Goal: Information Seeking & Learning: Learn about a topic

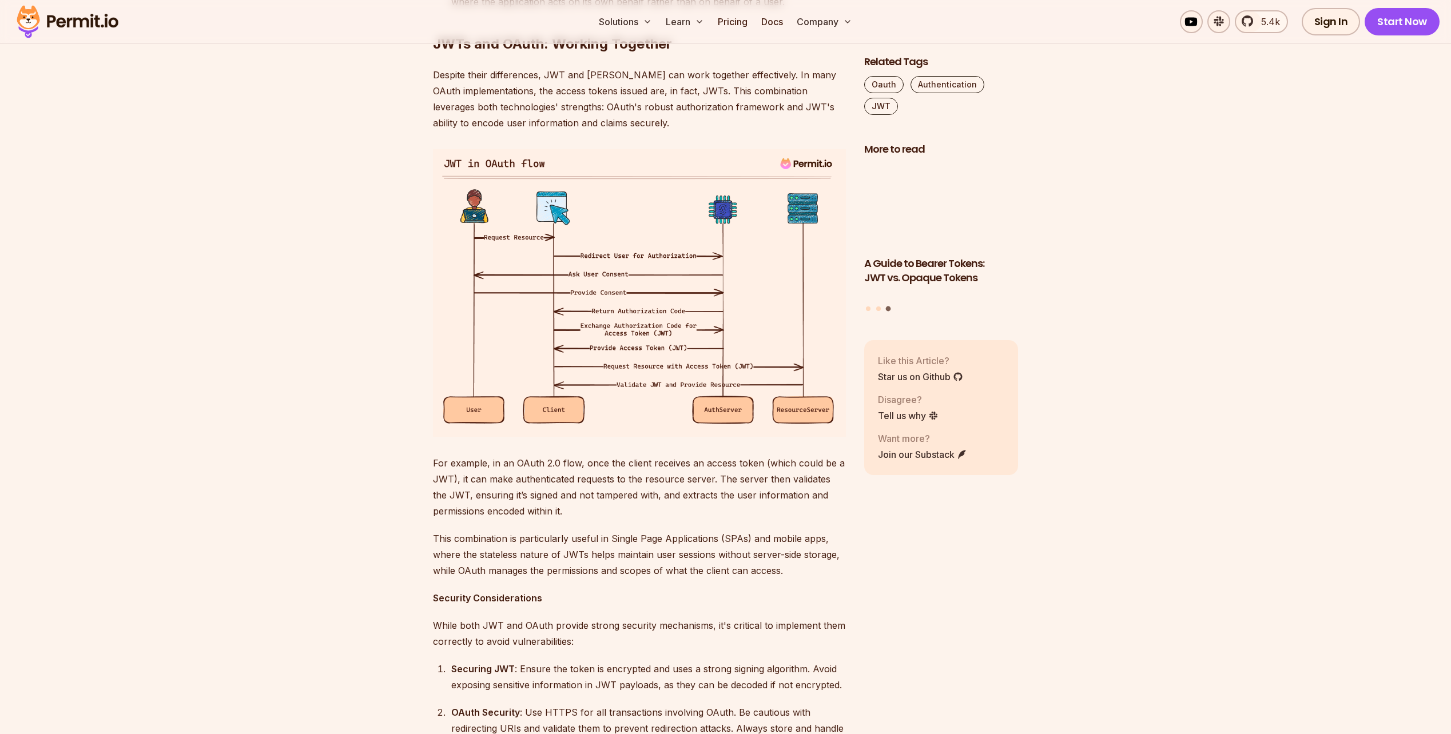
scroll to position [2059, 0]
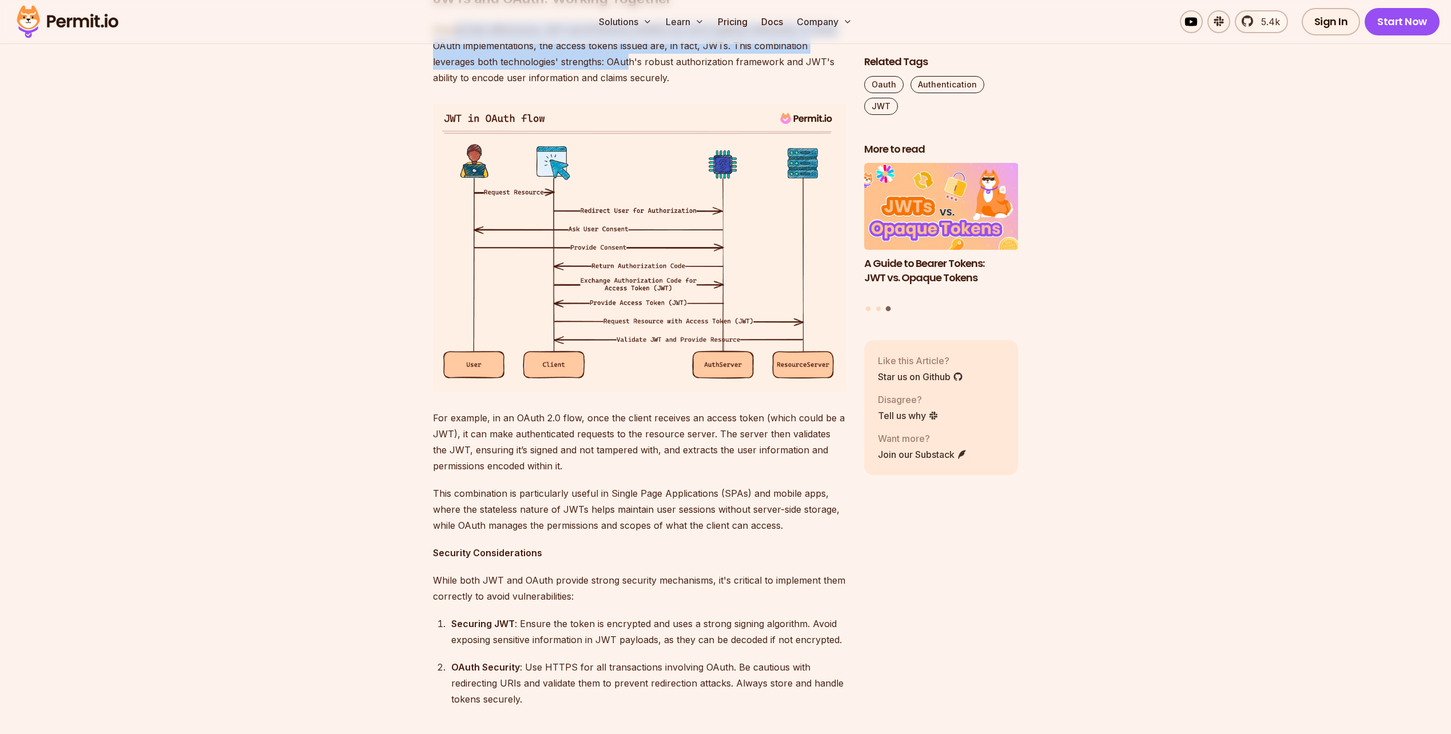
drag, startPoint x: 455, startPoint y: 173, endPoint x: 595, endPoint y: 209, distance: 144.5
click at [595, 86] on p "Despite their differences, JWT and [PERSON_NAME] can work together effectively.…" at bounding box center [639, 54] width 413 height 64
drag, startPoint x: 595, startPoint y: 209, endPoint x: 502, endPoint y: 208, distance: 92.7
click at [502, 86] on p "Despite their differences, JWT and [PERSON_NAME] can work together effectively.…" at bounding box center [639, 54] width 413 height 64
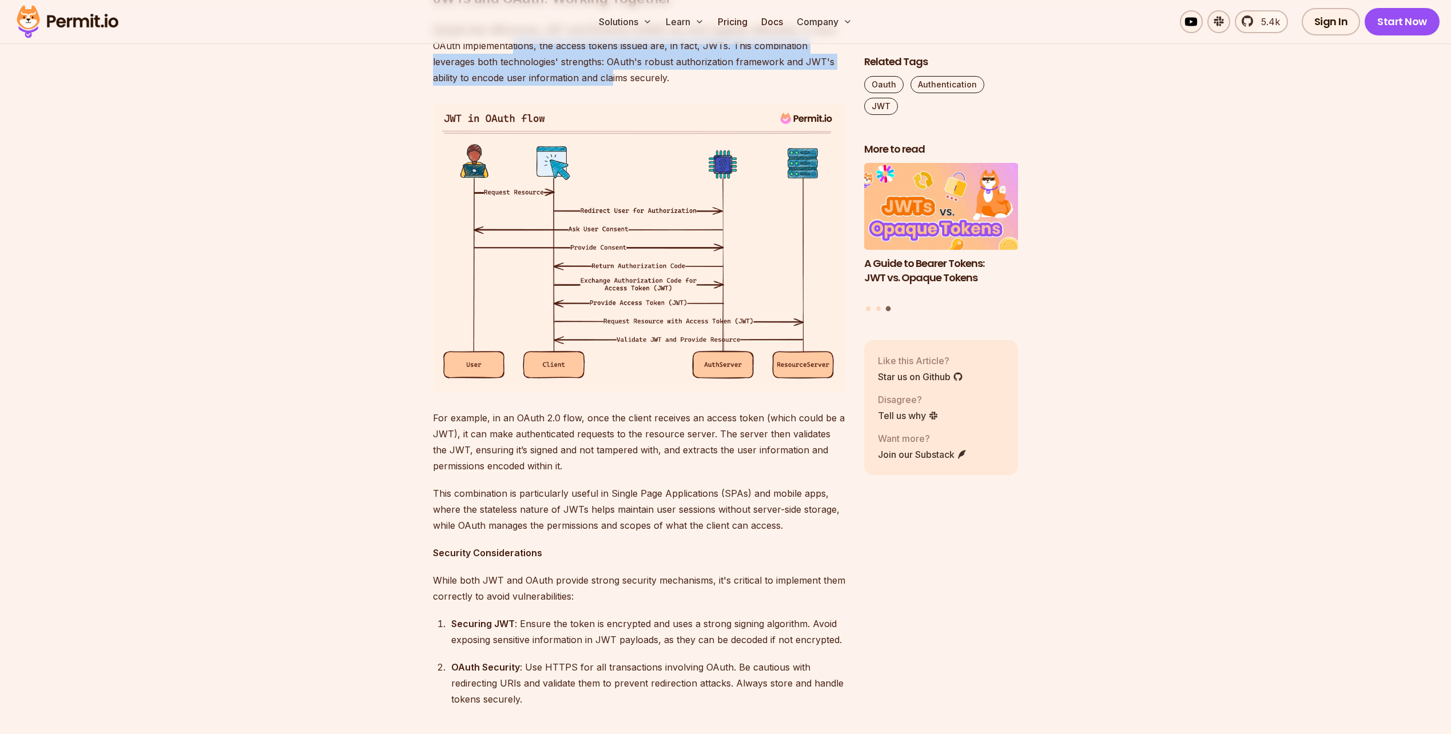
drag, startPoint x: 515, startPoint y: 188, endPoint x: 575, endPoint y: 226, distance: 71.4
click at [575, 86] on p "Despite their differences, JWT and [PERSON_NAME] can work together effectively.…" at bounding box center [639, 54] width 413 height 64
drag, startPoint x: 575, startPoint y: 226, endPoint x: 546, endPoint y: 226, distance: 29.7
click at [546, 86] on p "Despite their differences, JWT and [PERSON_NAME] can work together effectively.…" at bounding box center [639, 54] width 413 height 64
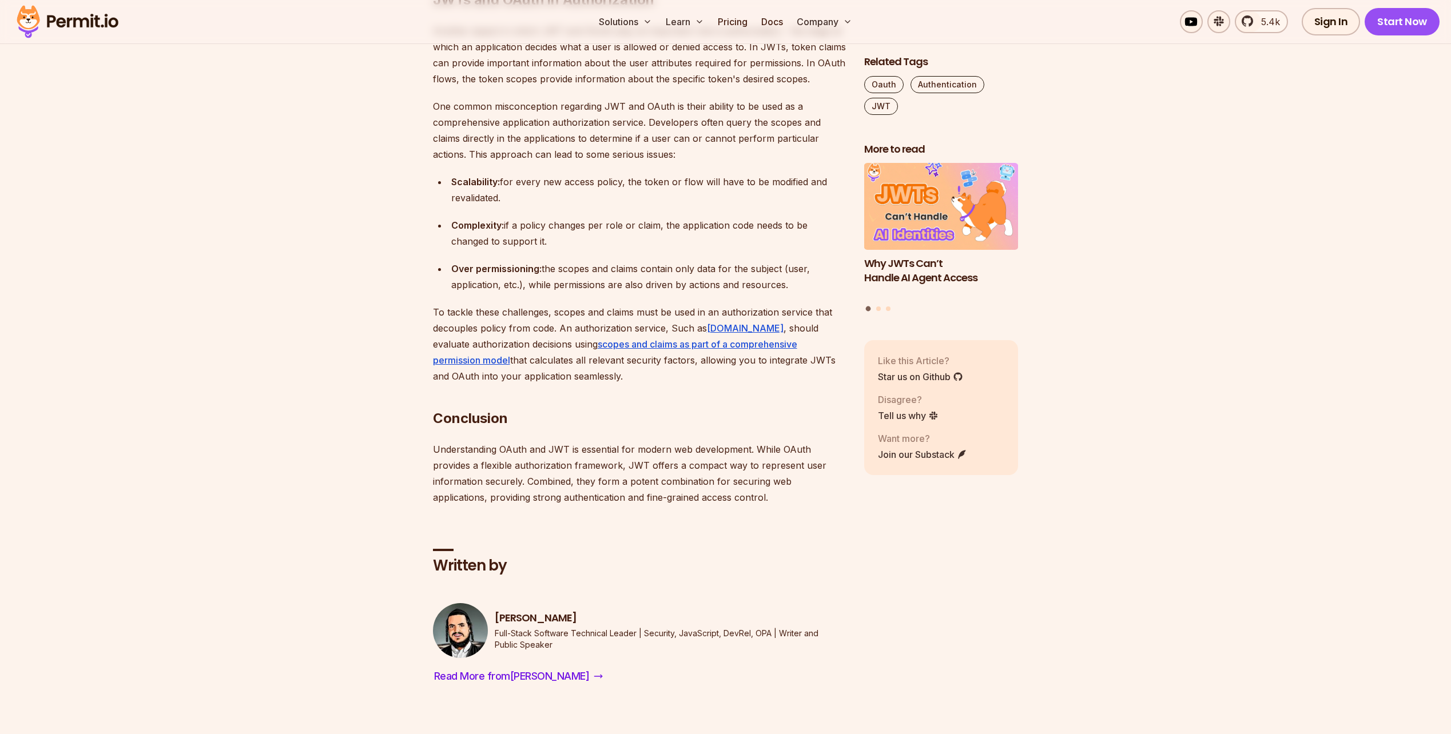
scroll to position [2974, 0]
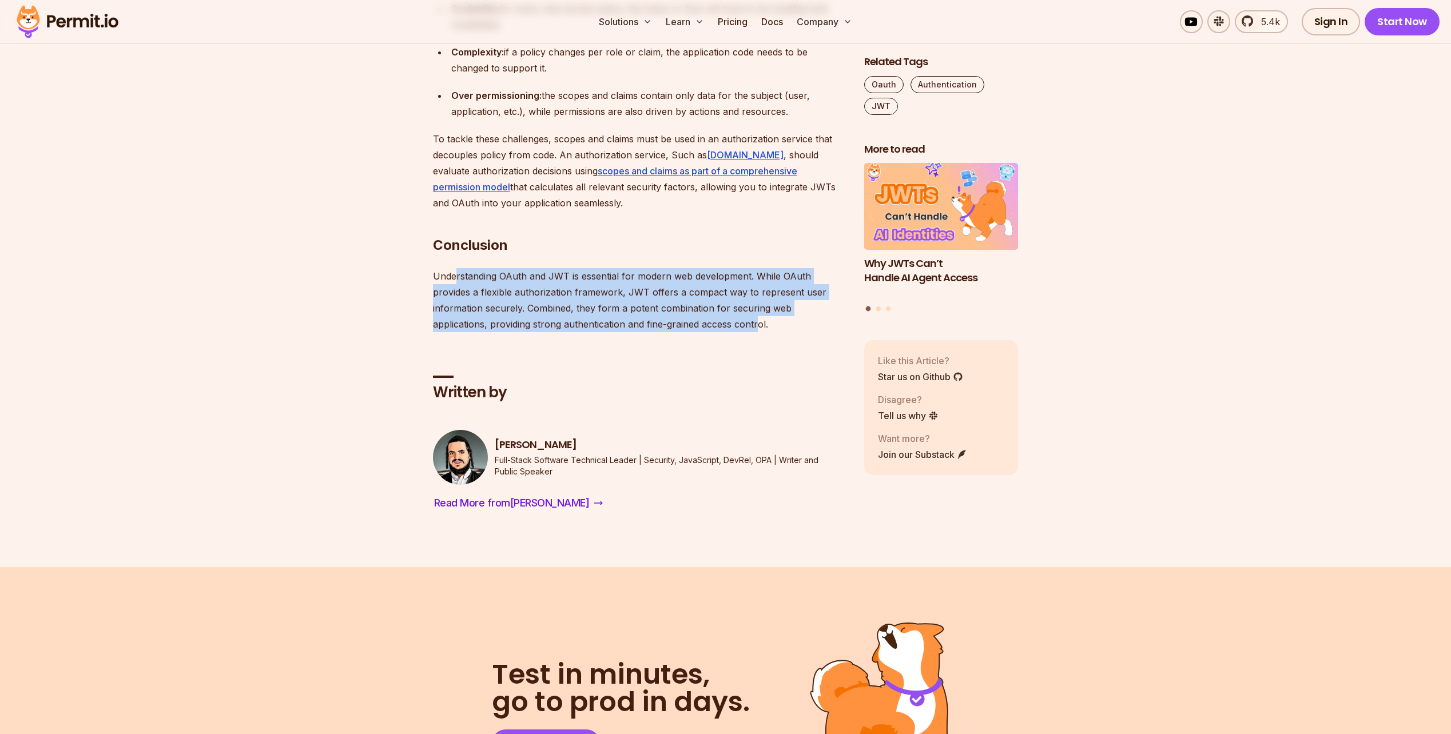
drag, startPoint x: 457, startPoint y: 424, endPoint x: 702, endPoint y: 478, distance: 251.1
click at [546, 332] on p "Understanding OAuth and JWT is essential for modern web development. While OAut…" at bounding box center [639, 300] width 413 height 64
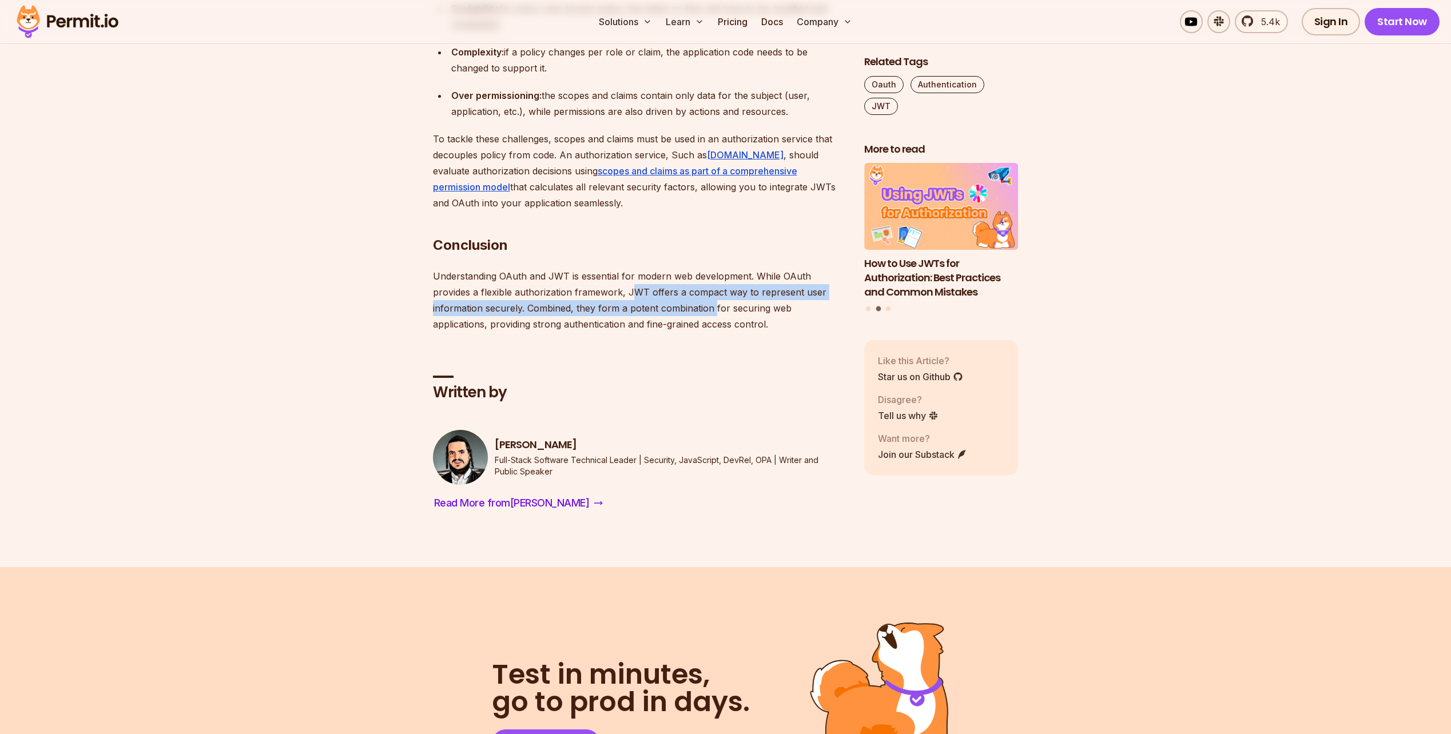
drag, startPoint x: 638, startPoint y: 435, endPoint x: 714, endPoint y: 457, distance: 79.1
click at [714, 332] on p "Understanding OAuth and JWT is essential for modern web development. While OAut…" at bounding box center [639, 300] width 413 height 64
drag, startPoint x: 714, startPoint y: 457, endPoint x: 584, endPoint y: 444, distance: 131.0
click at [584, 332] on p "Understanding OAuth and JWT is essential for modern web development. While OAut…" at bounding box center [639, 300] width 413 height 64
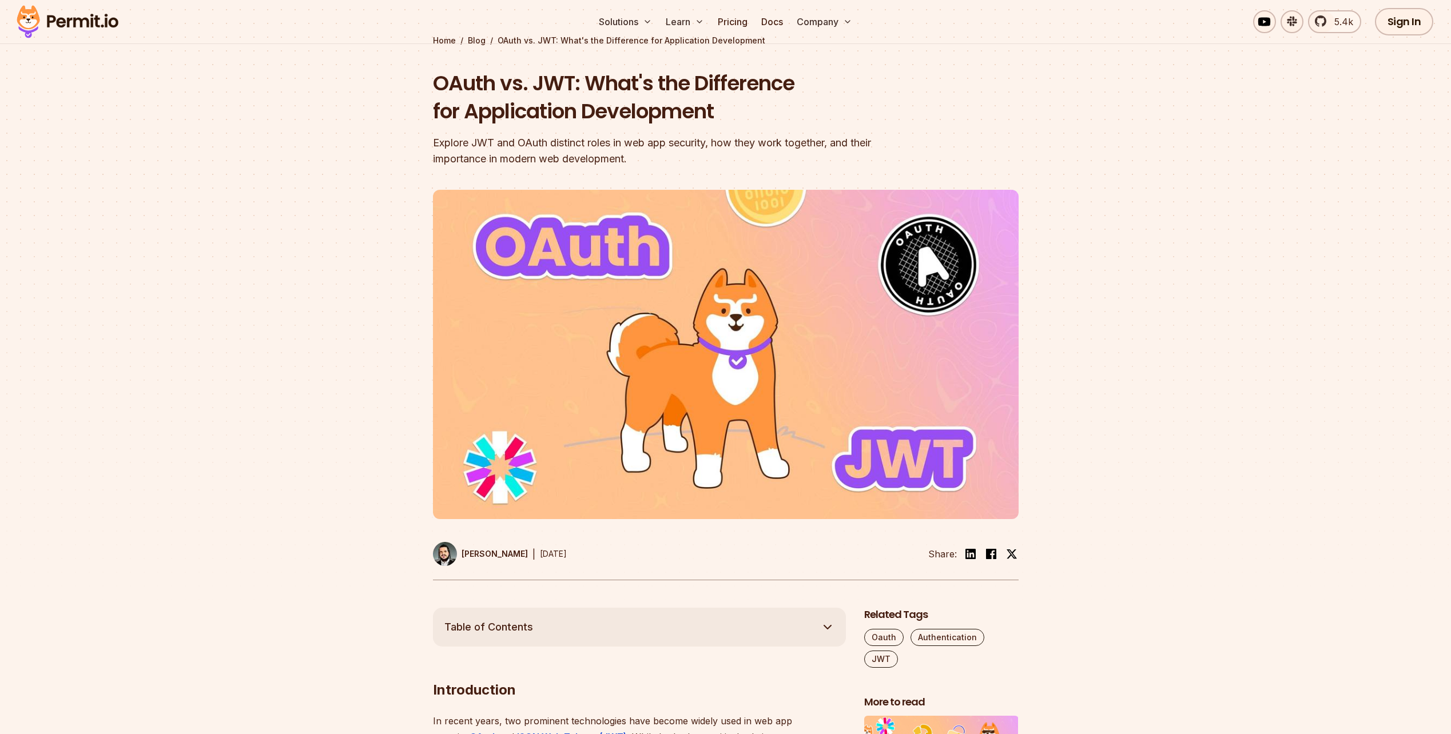
scroll to position [0, 0]
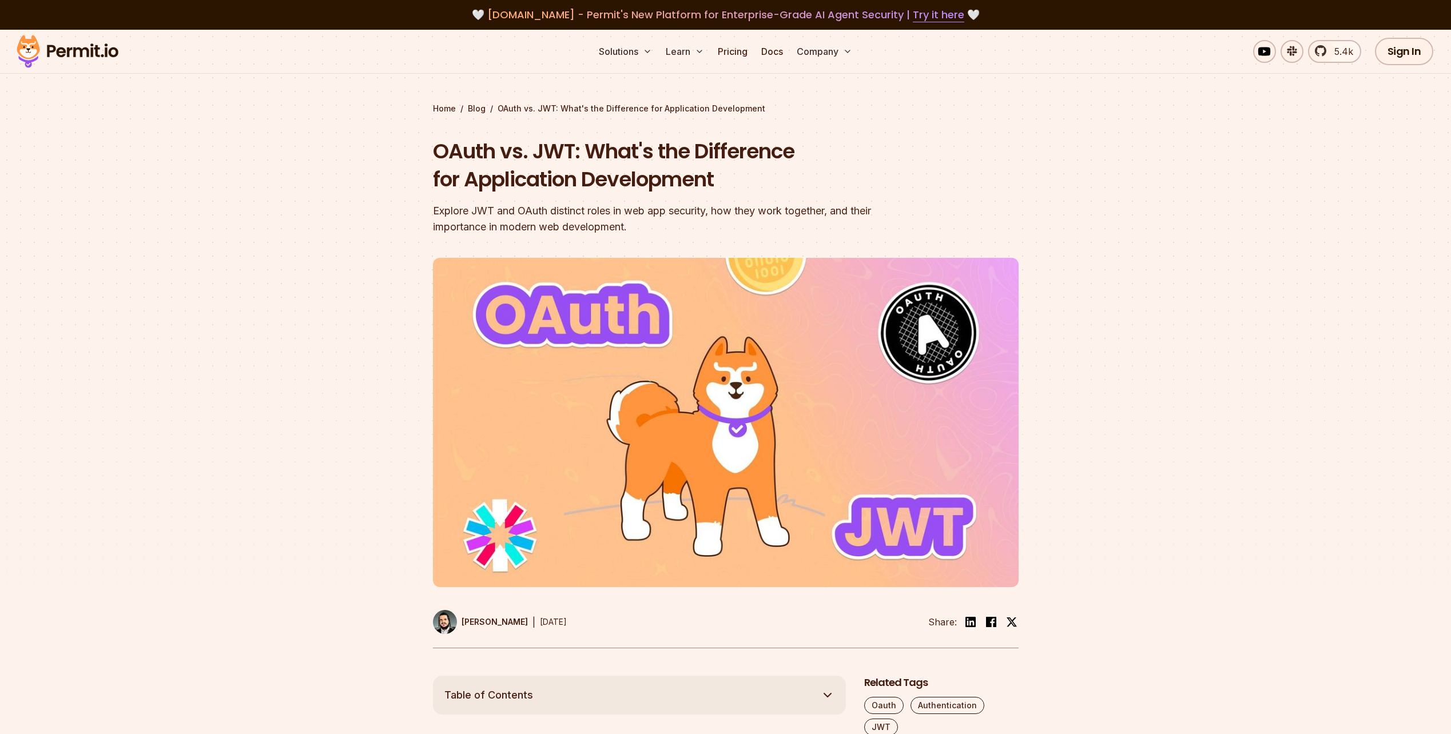
click at [102, 54] on img at bounding box center [67, 51] width 112 height 39
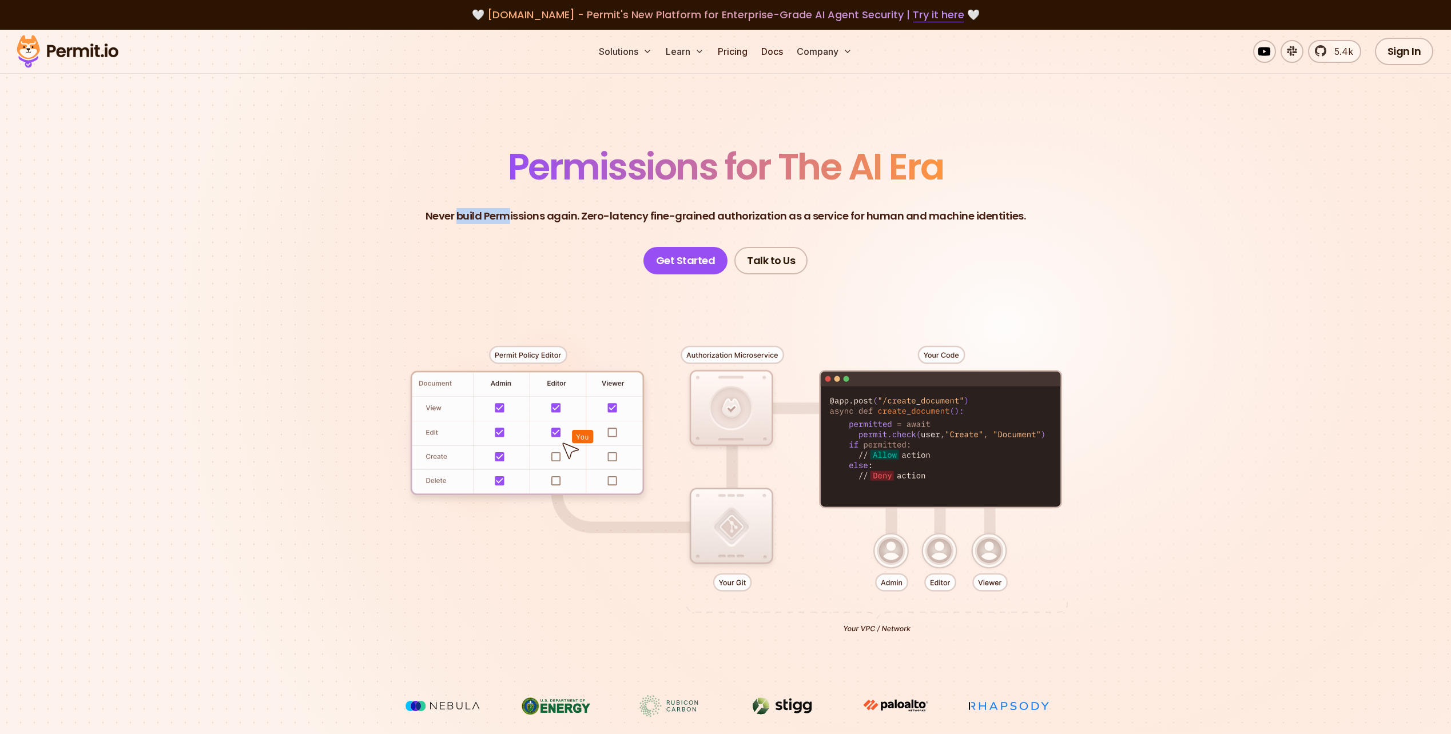
drag, startPoint x: 463, startPoint y: 209, endPoint x: 513, endPoint y: 210, distance: 49.8
click at [513, 210] on p "Never build Permissions again. Zero-latency fine-grained authorization as a ser…" at bounding box center [726, 216] width 601 height 16
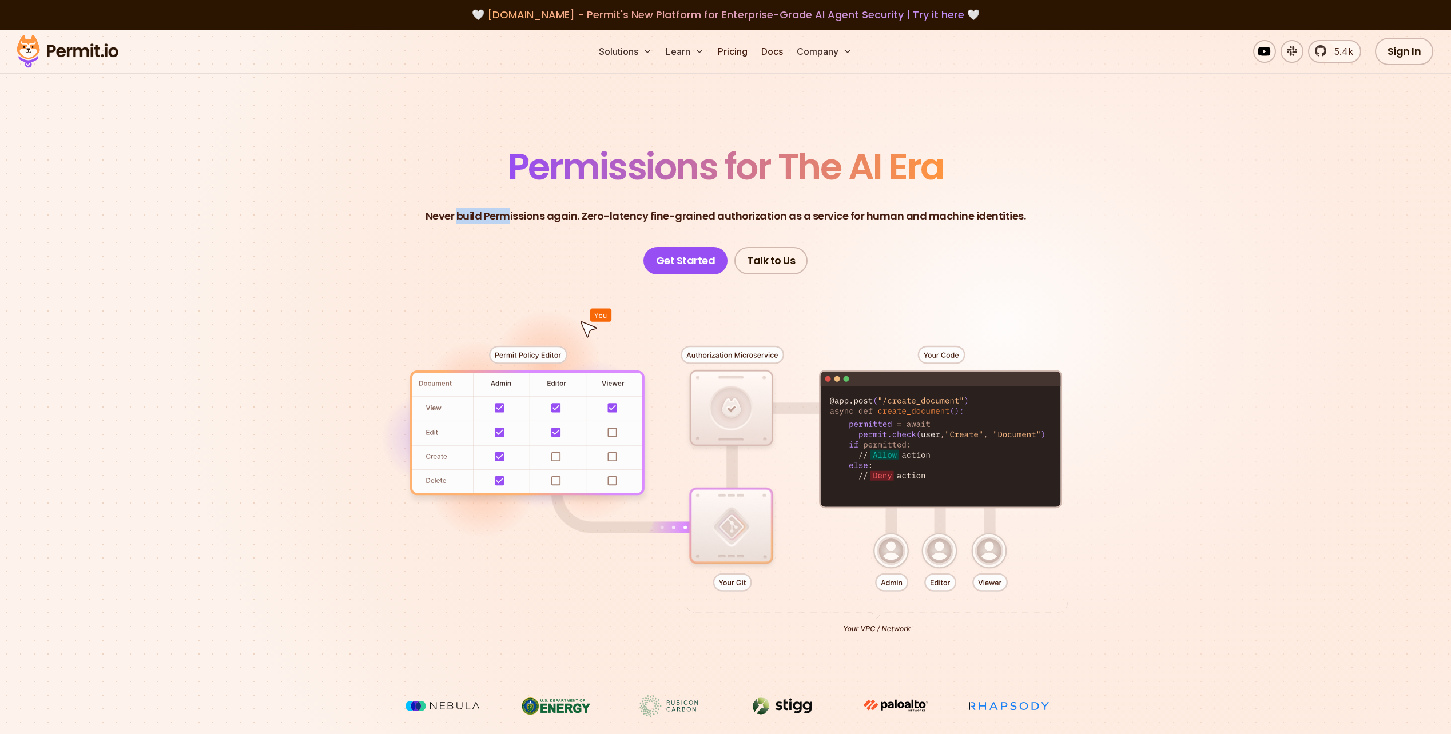
drag, startPoint x: 513, startPoint y: 210, endPoint x: 615, endPoint y: 213, distance: 102.4
click at [616, 213] on p "Never build Permissions again. Zero-latency fine-grained authorization as a ser…" at bounding box center [726, 216] width 601 height 16
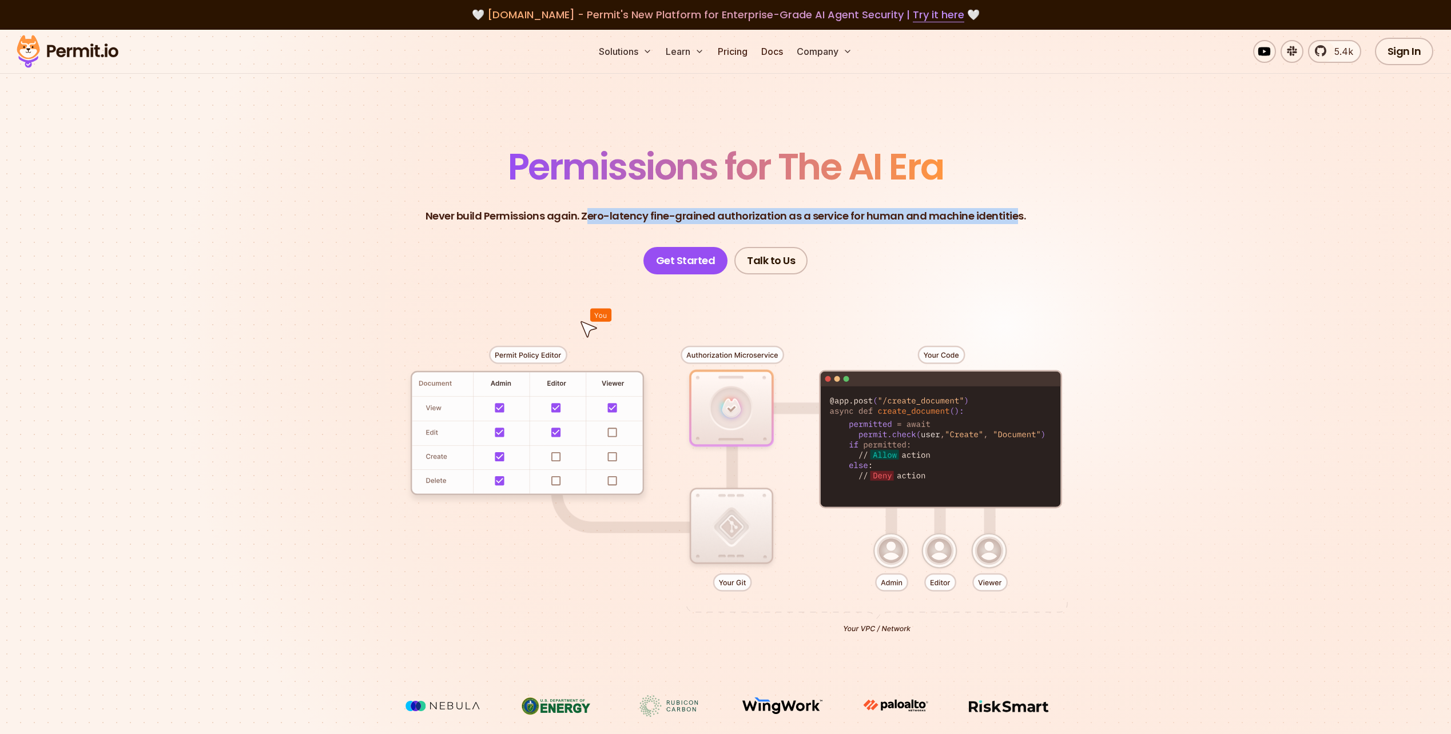
drag, startPoint x: 589, startPoint y: 213, endPoint x: 1014, endPoint y: 216, distance: 424.4
click at [1014, 216] on p "Never build Permissions again. Zero-latency fine-grained authorization as a ser…" at bounding box center [726, 216] width 601 height 16
drag, startPoint x: 1014, startPoint y: 216, endPoint x: 921, endPoint y: 218, distance: 92.7
click at [921, 218] on p "Never build Permissions again. Zero-latency fine-grained authorization as a ser…" at bounding box center [726, 216] width 601 height 16
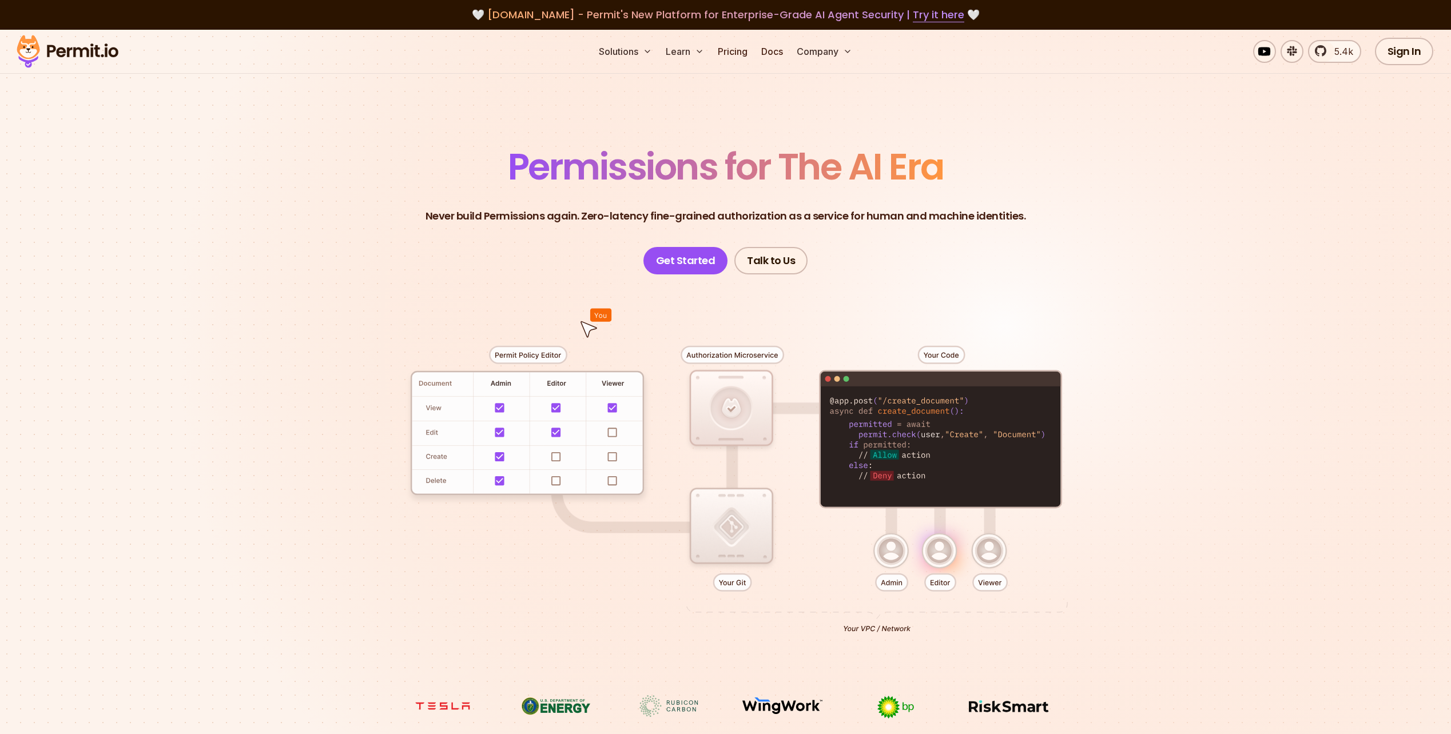
click at [859, 216] on p "Never build Permissions again. Zero-latency fine-grained authorization as a ser…" at bounding box center [726, 216] width 601 height 16
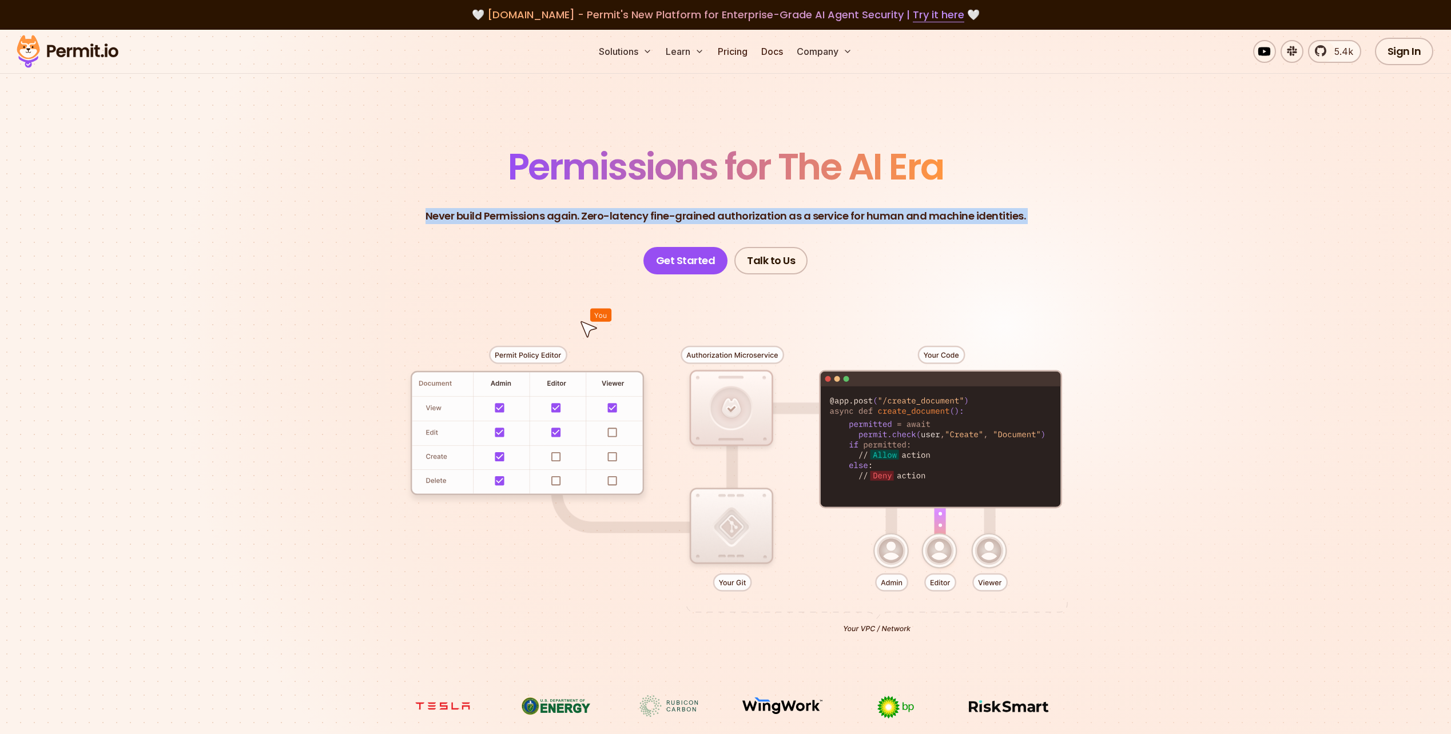
click at [859, 216] on p "Never build Permissions again. Zero-latency fine-grained authorization as a ser…" at bounding box center [726, 216] width 601 height 16
drag, startPoint x: 859, startPoint y: 216, endPoint x: 828, endPoint y: 215, distance: 30.3
click at [828, 215] on p "Never build Permissions again. Zero-latency fine-grained authorization as a ser…" at bounding box center [726, 216] width 601 height 16
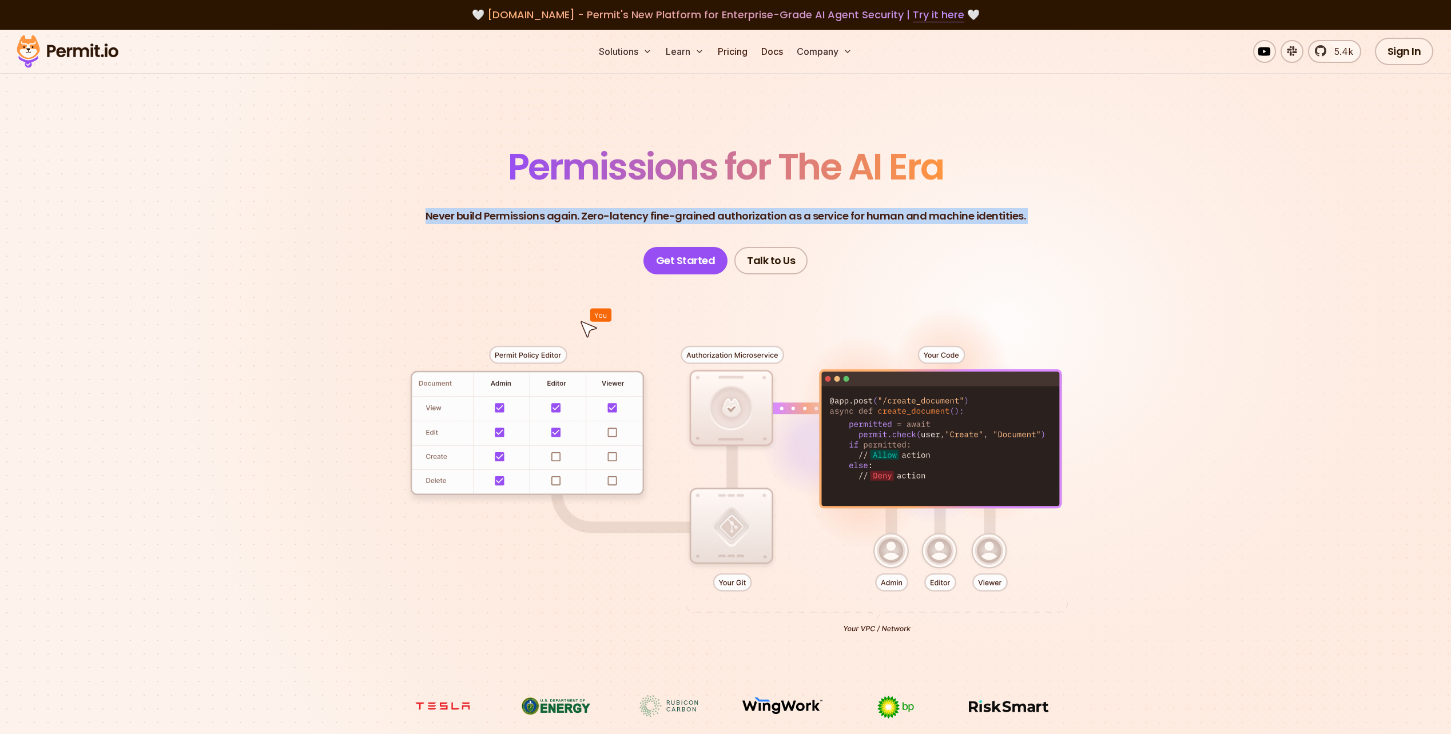
click at [937, 221] on p "Never build Permissions again. Zero-latency fine-grained authorization as a ser…" at bounding box center [726, 216] width 601 height 16
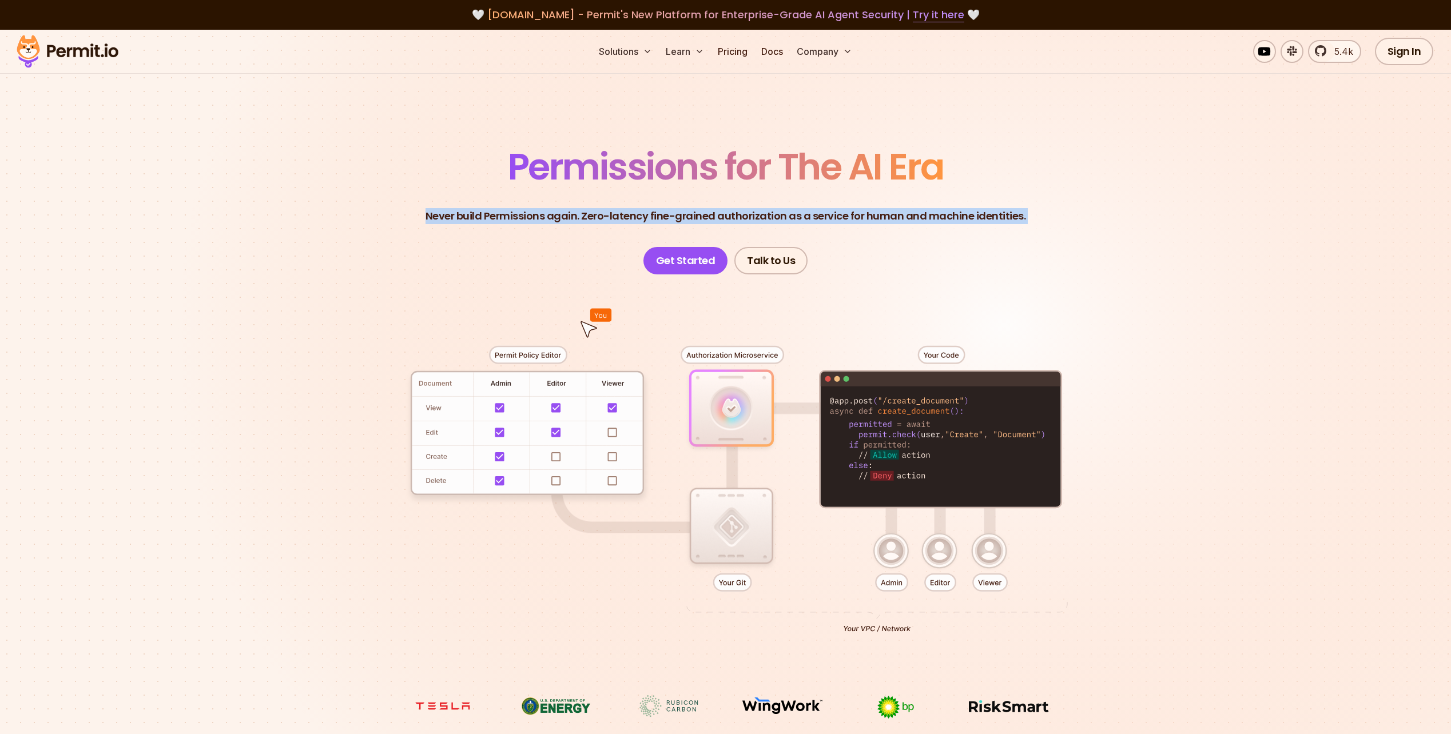
click at [951, 243] on header "Permissions for The AI Era Never build Permissions again. Zero-latency fine-gra…" at bounding box center [725, 212] width 801 height 126
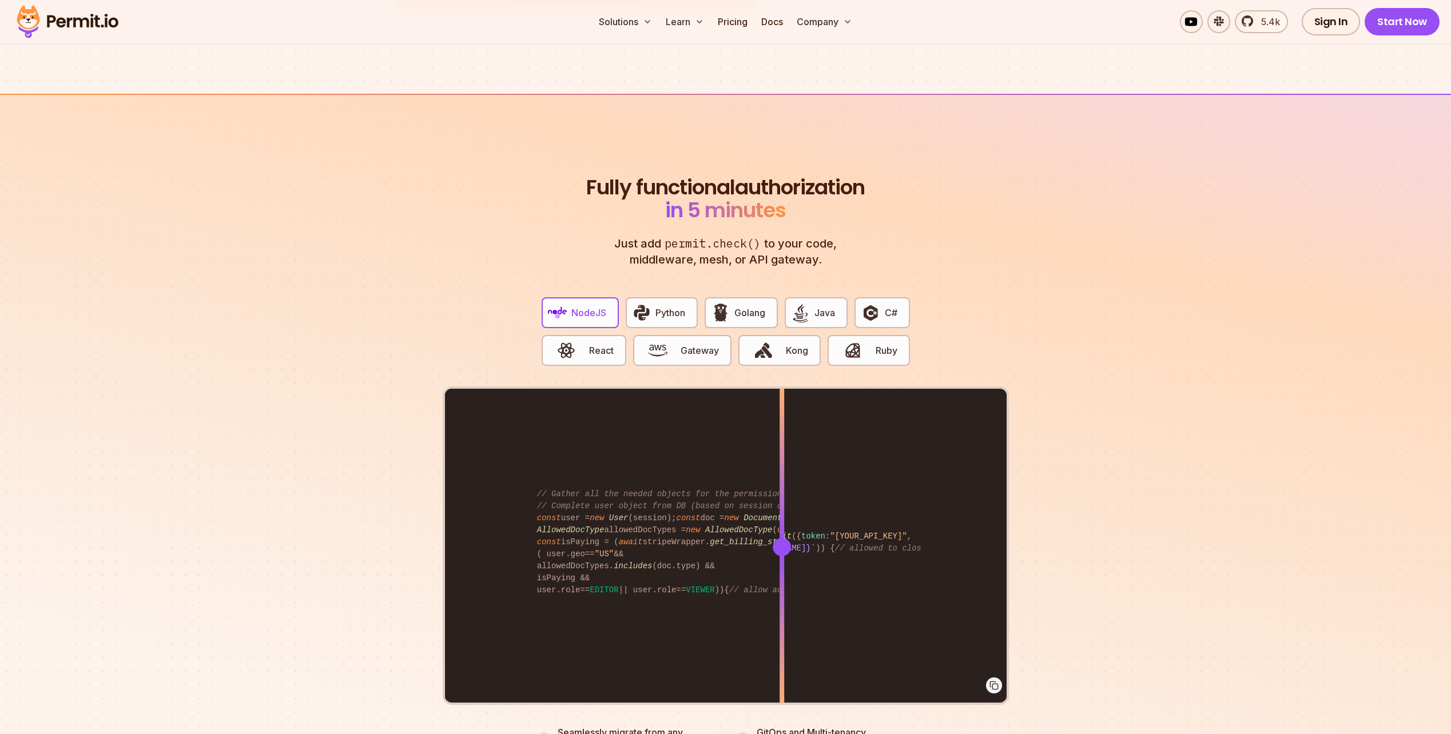
scroll to position [2059, 0]
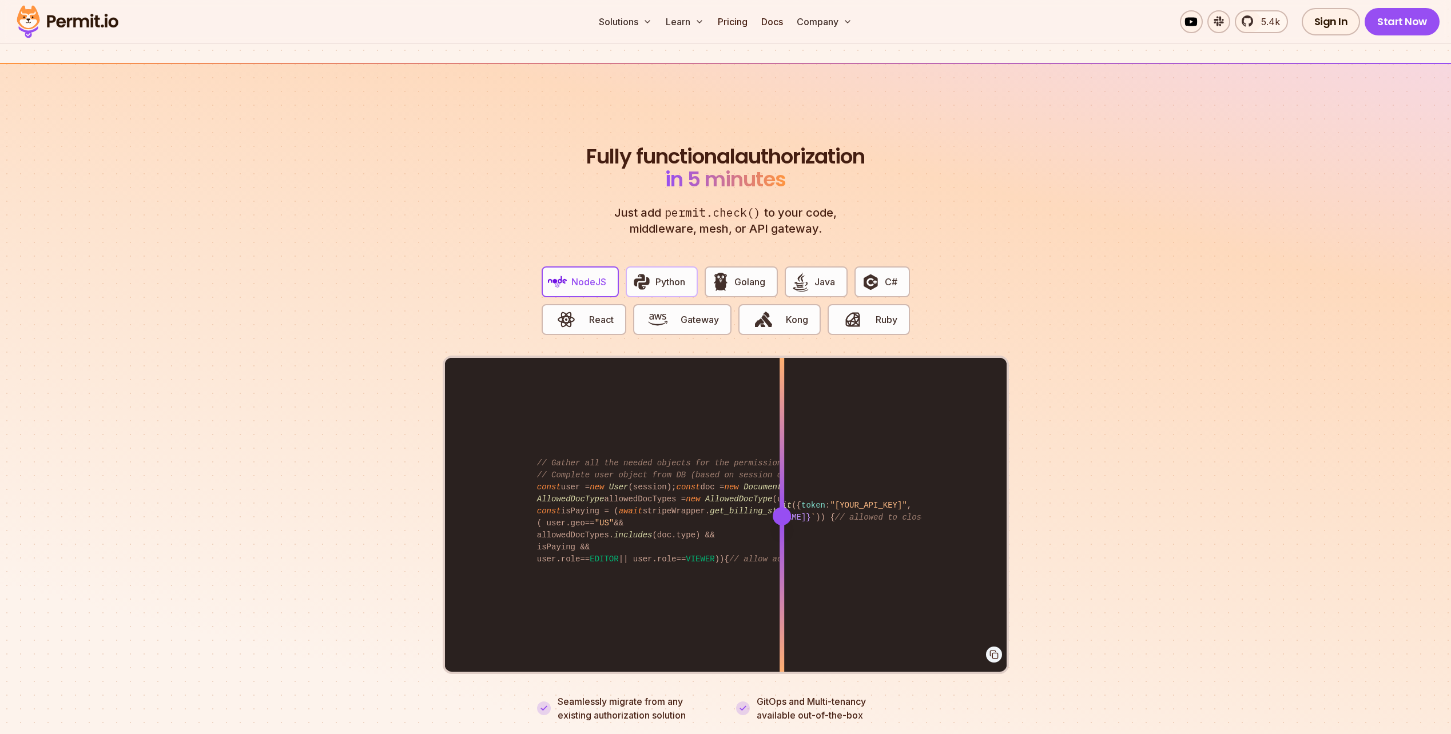
click at [677, 275] on span "Python" at bounding box center [670, 282] width 30 height 14
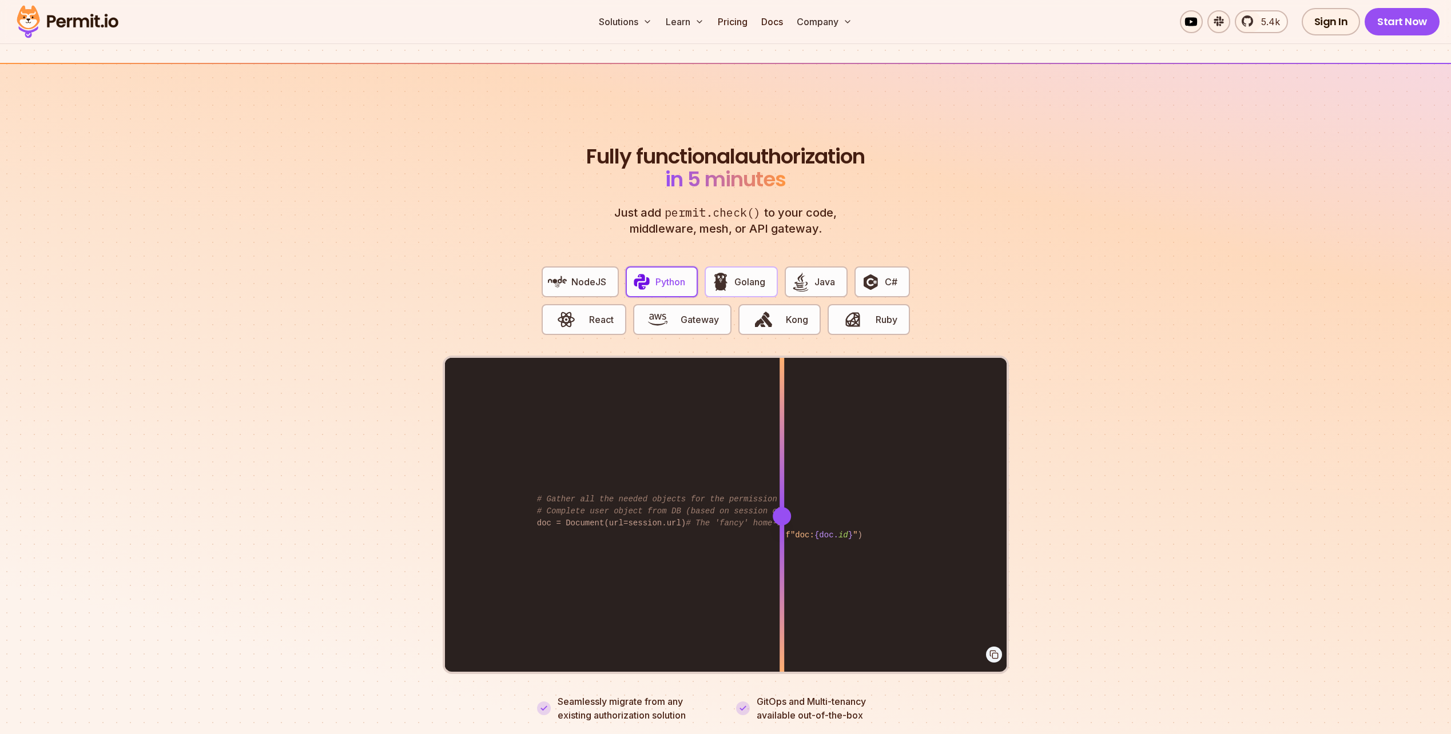
click at [730, 274] on img "button" at bounding box center [720, 281] width 19 height 19
click at [812, 273] on button "Java" at bounding box center [816, 282] width 63 height 31
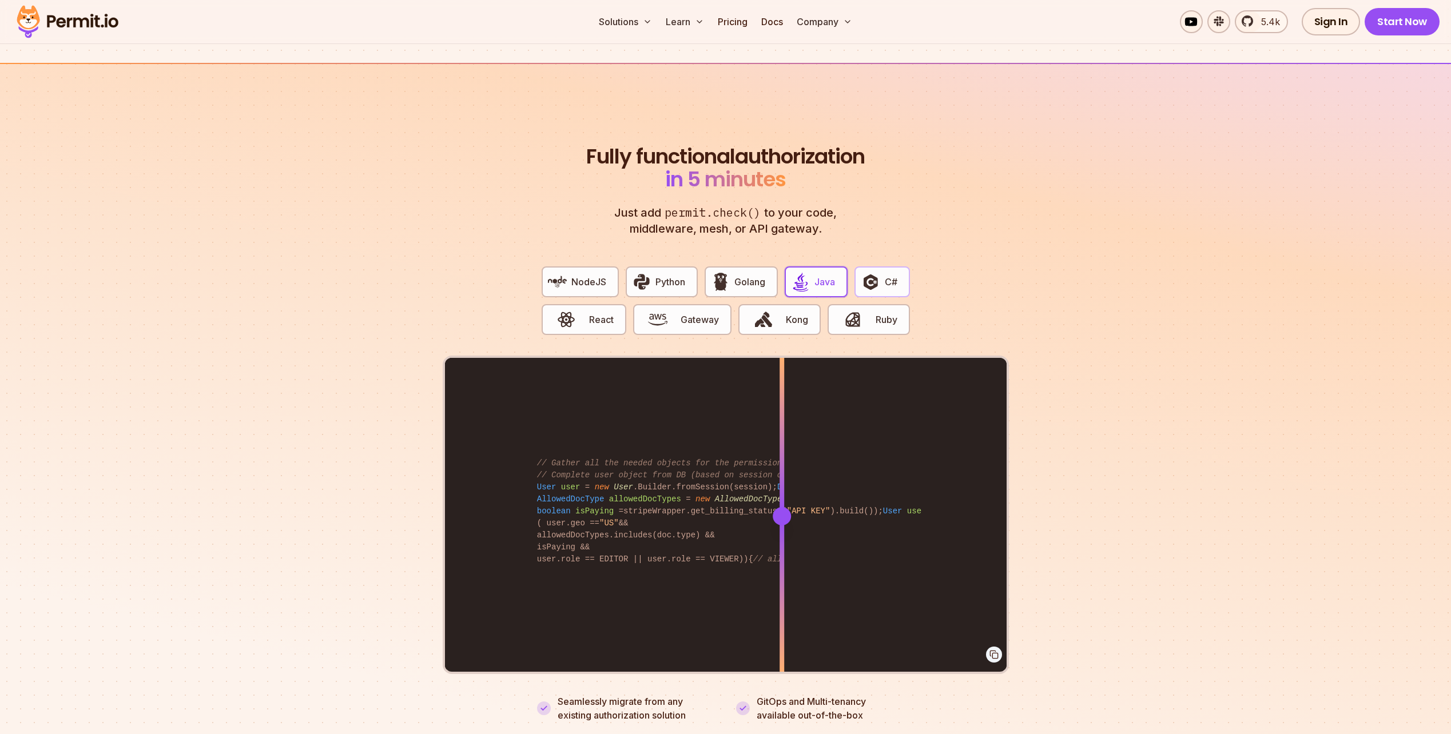
click at [889, 276] on button "C#" at bounding box center [882, 282] width 55 height 31
click at [804, 315] on button "Kong" at bounding box center [779, 319] width 82 height 31
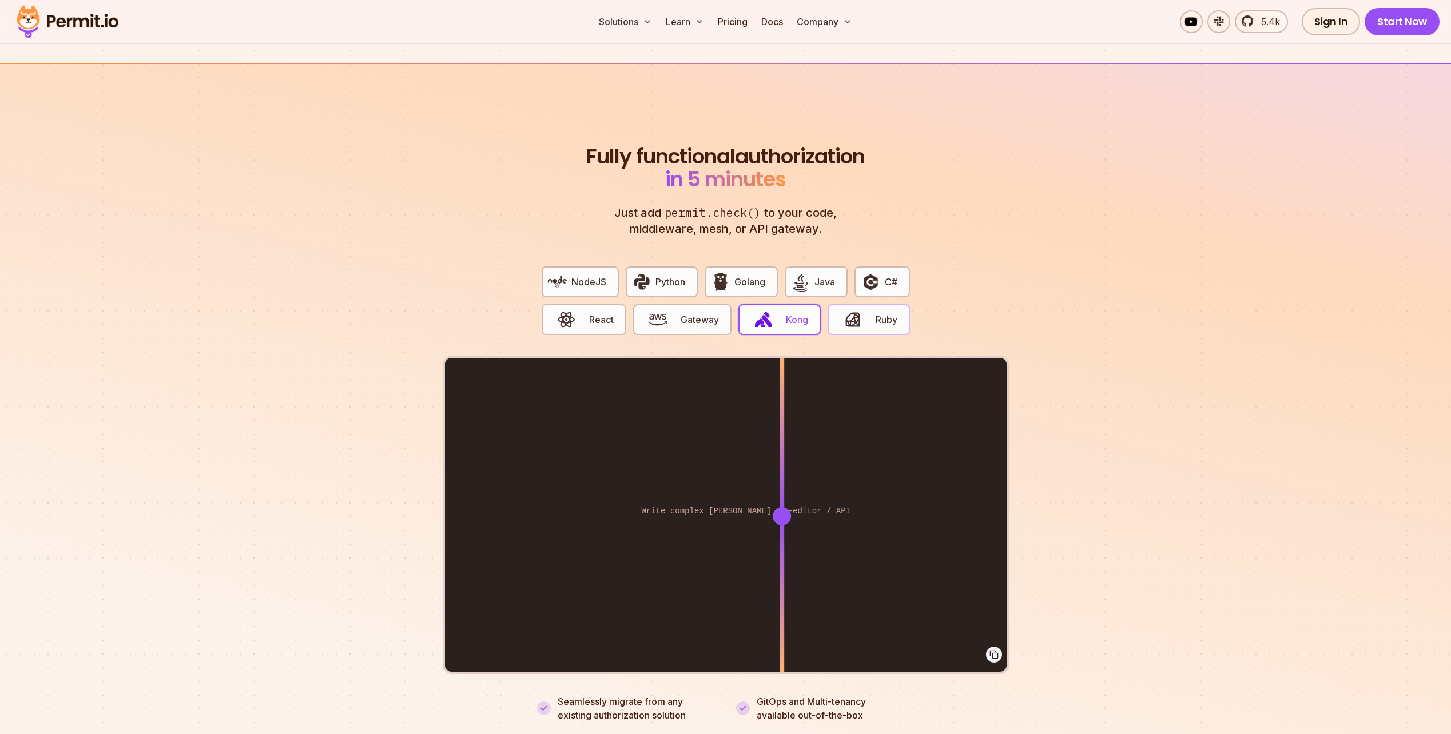
click at [863, 312] on span "button" at bounding box center [852, 319] width 38 height 19
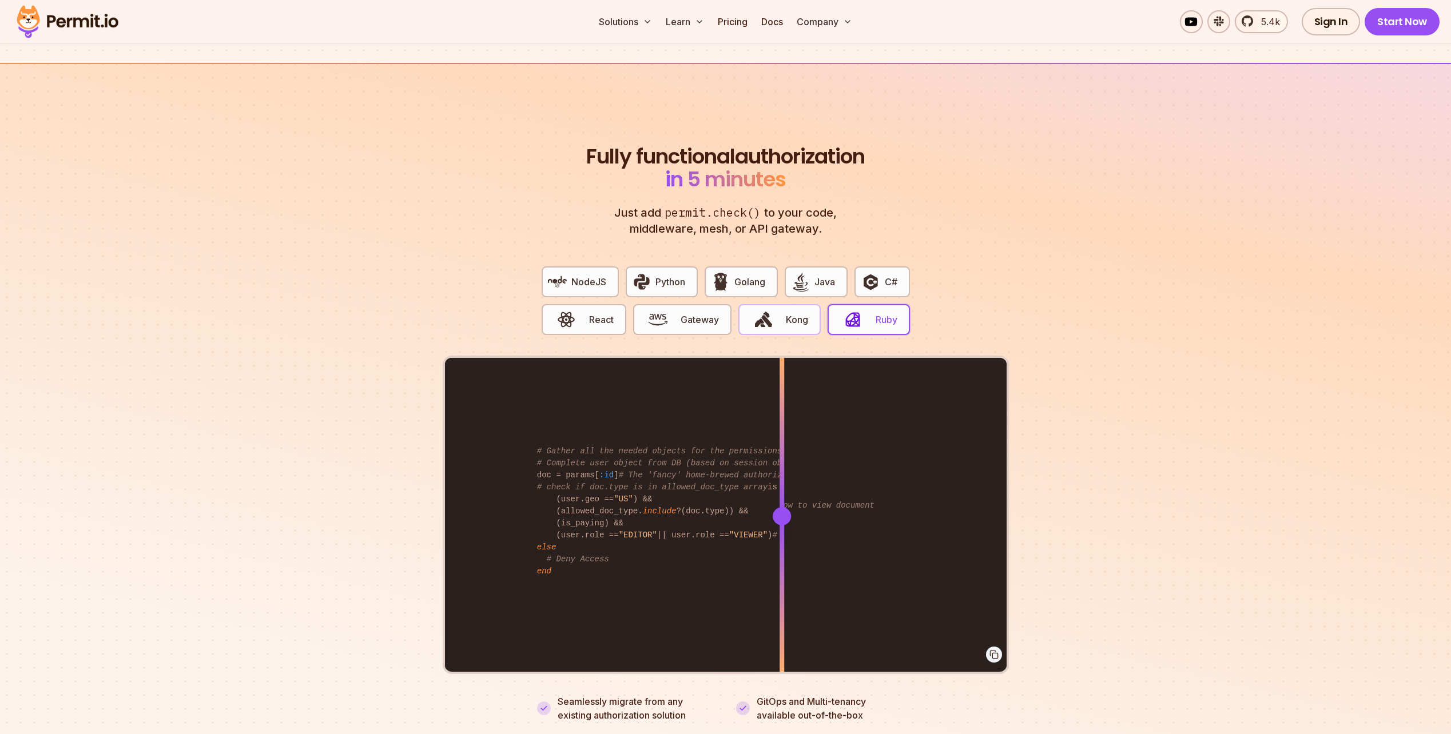
click at [805, 313] on span "Kong" at bounding box center [797, 320] width 22 height 14
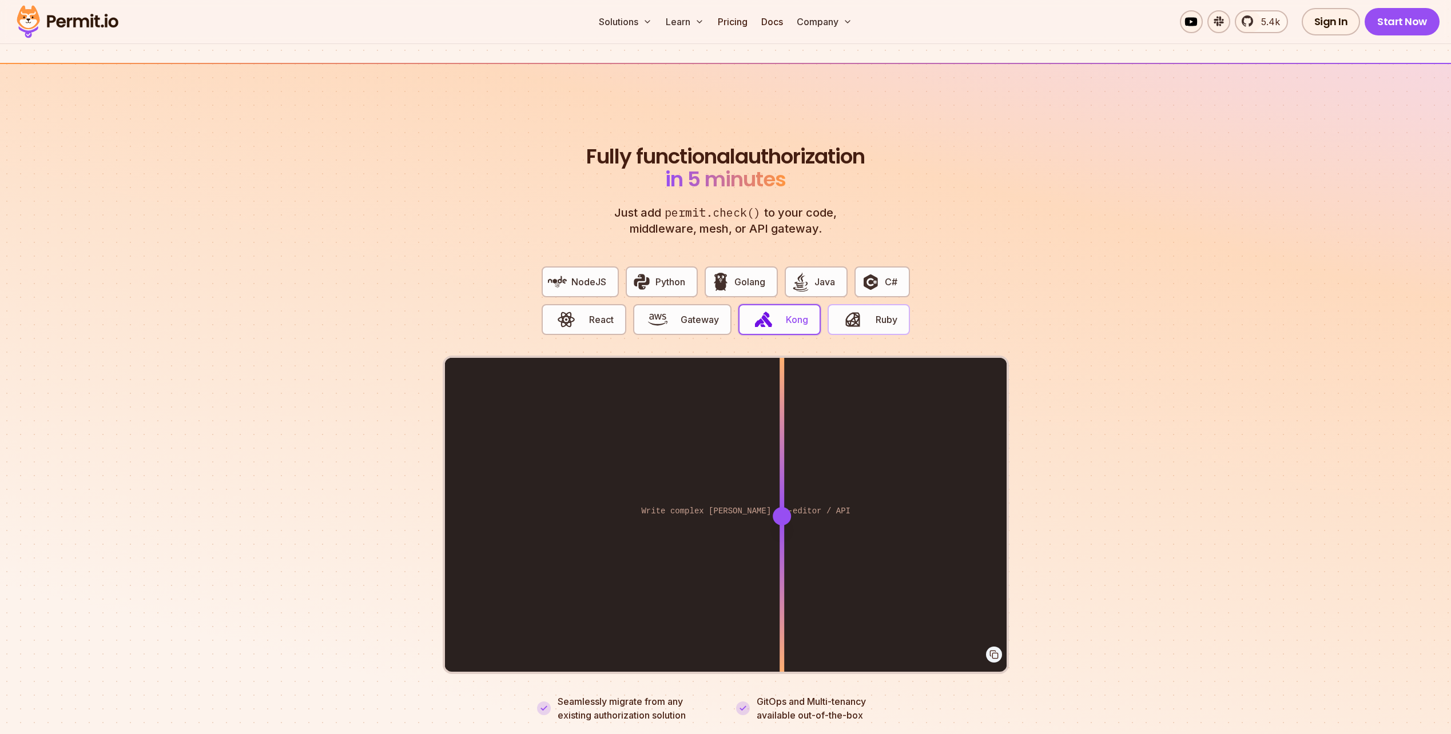
click at [832, 310] on button "Ruby" at bounding box center [869, 319] width 82 height 31
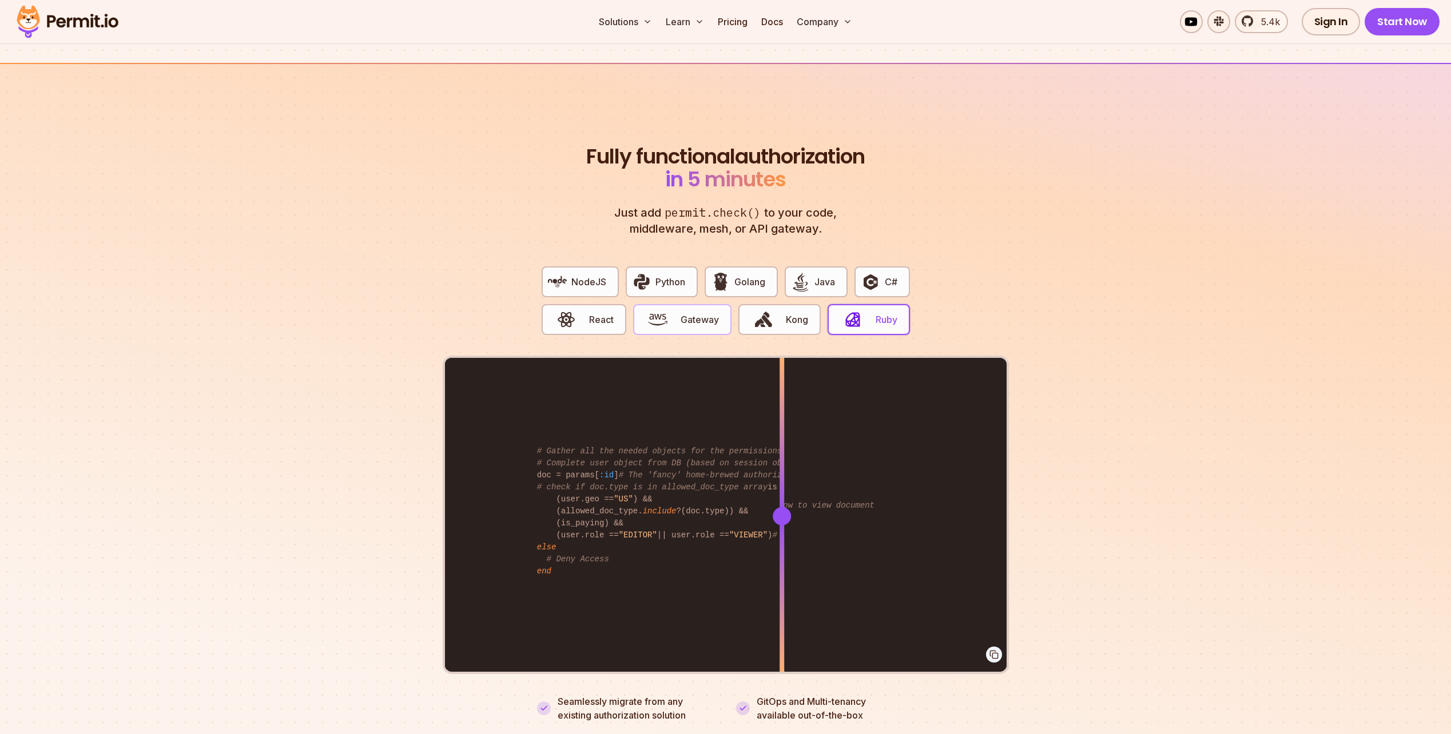
click at [706, 315] on button "Gateway" at bounding box center [682, 319] width 98 height 31
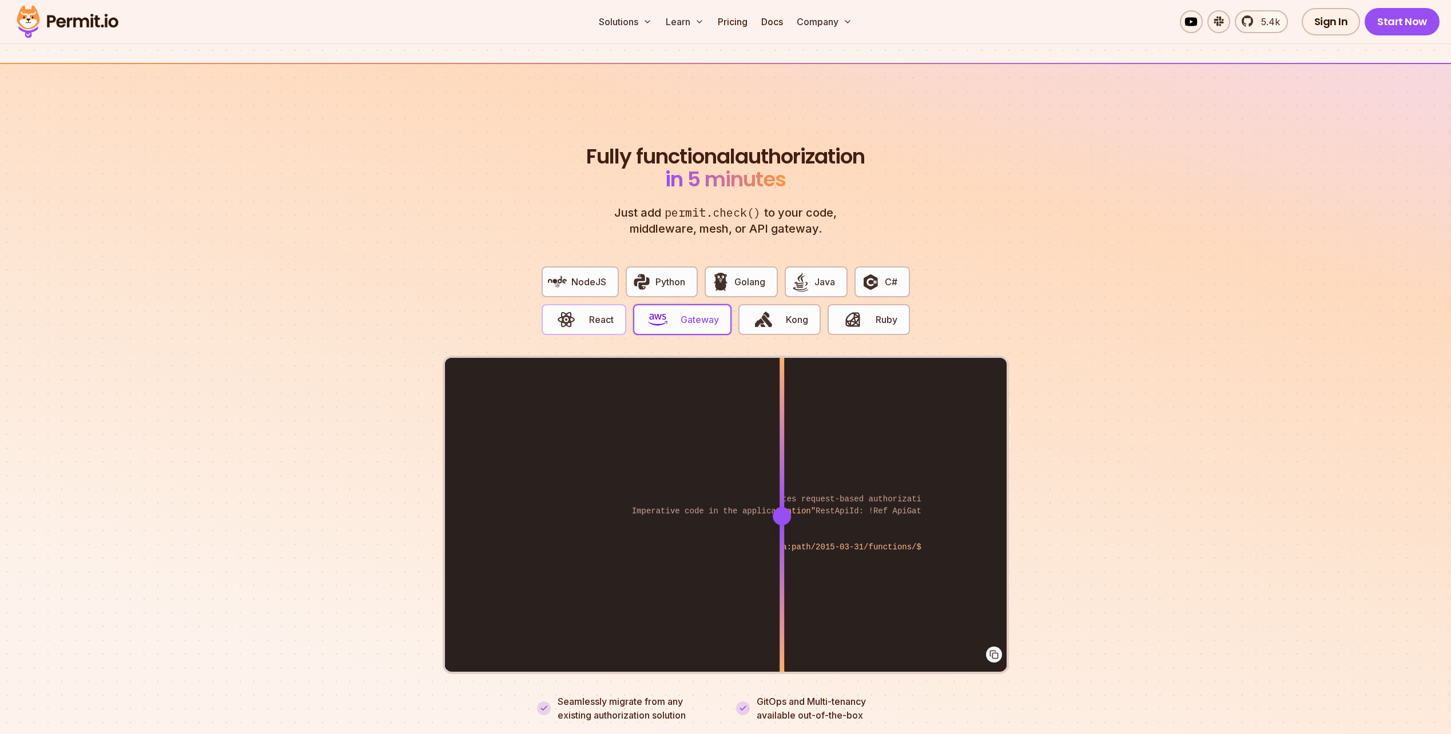
click at [616, 313] on button "React" at bounding box center [584, 319] width 85 height 31
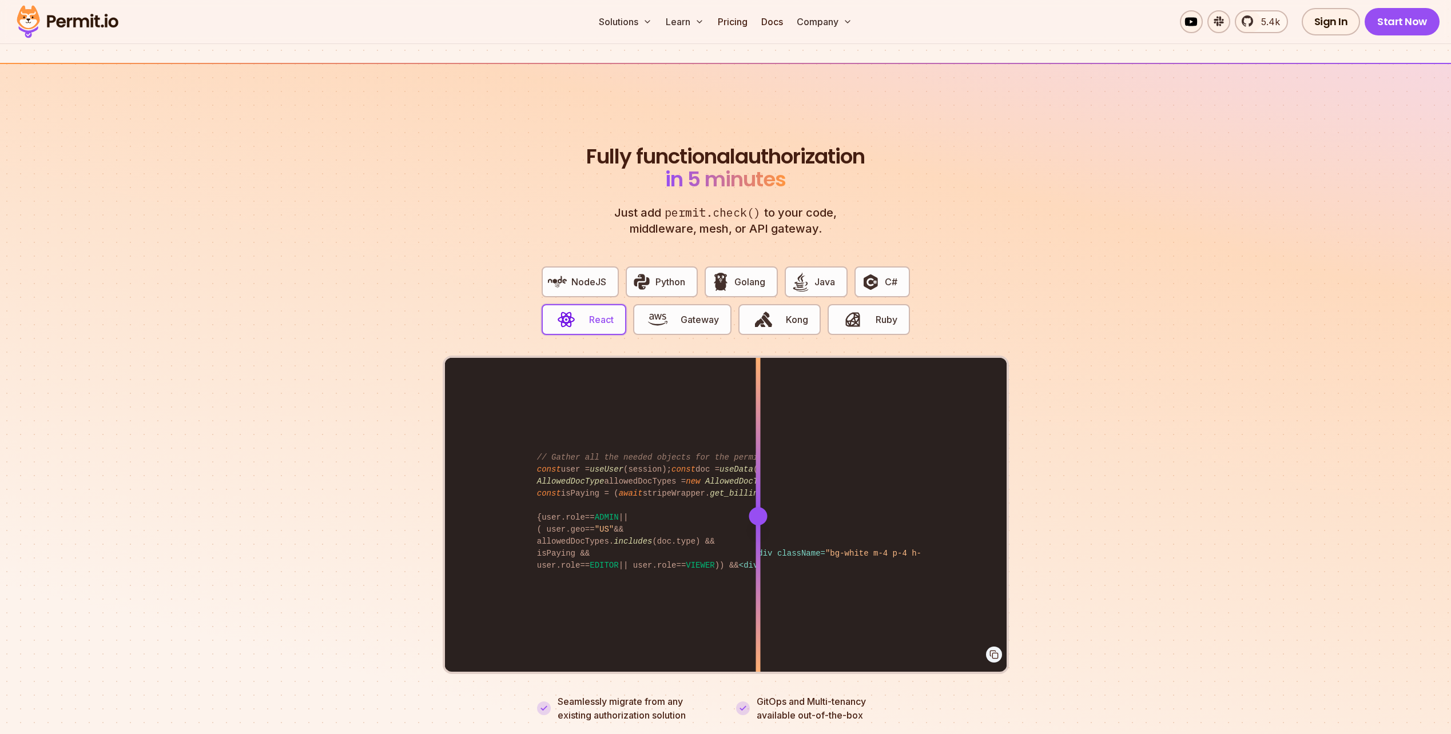
drag, startPoint x: 784, startPoint y: 496, endPoint x: 758, endPoint y: 488, distance: 26.8
click at [758, 488] on div at bounding box center [758, 516] width 5 height 316
click at [1061, 368] on section "Fully functional authorization in 5 minutes Just add permit.check() to your cod…" at bounding box center [725, 420] width 1451 height 714
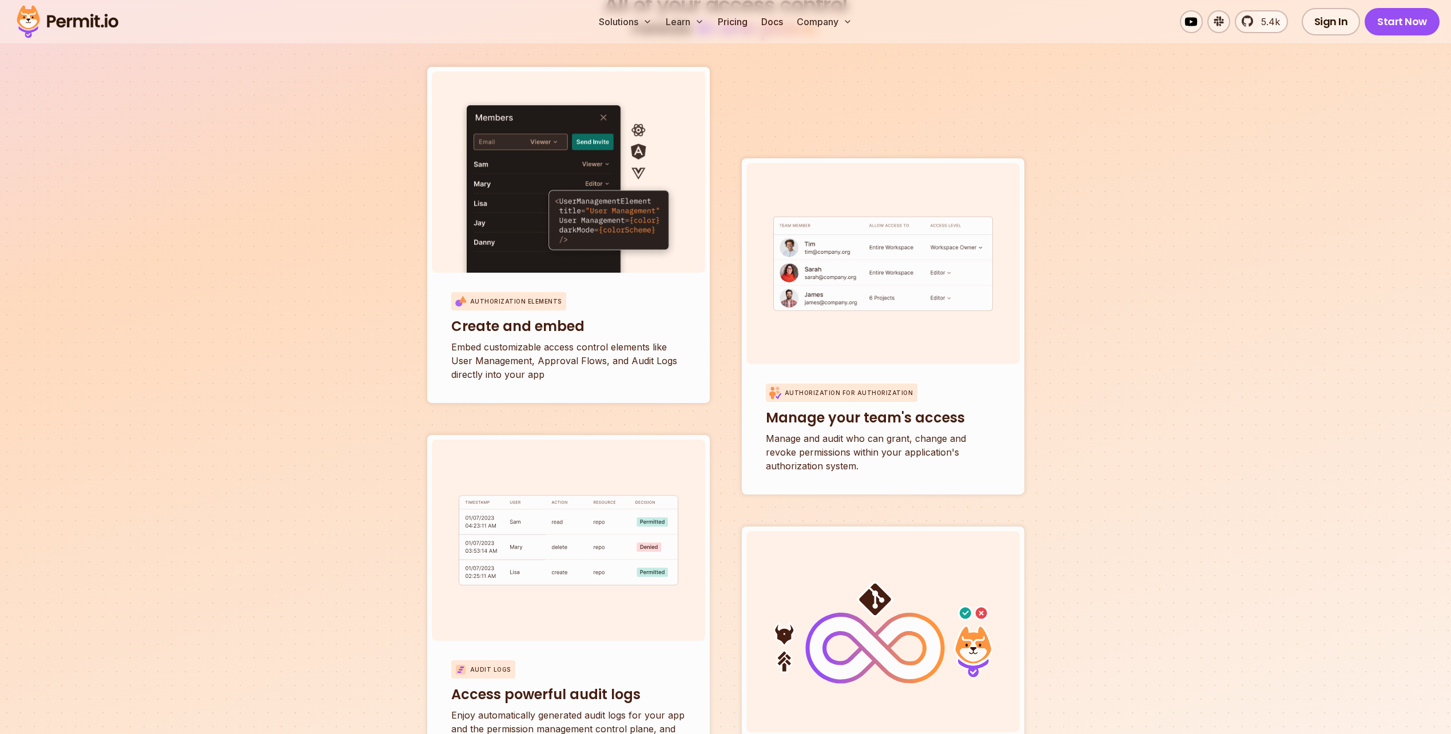
scroll to position [3889, 0]
